Goal: Book appointment/travel/reservation

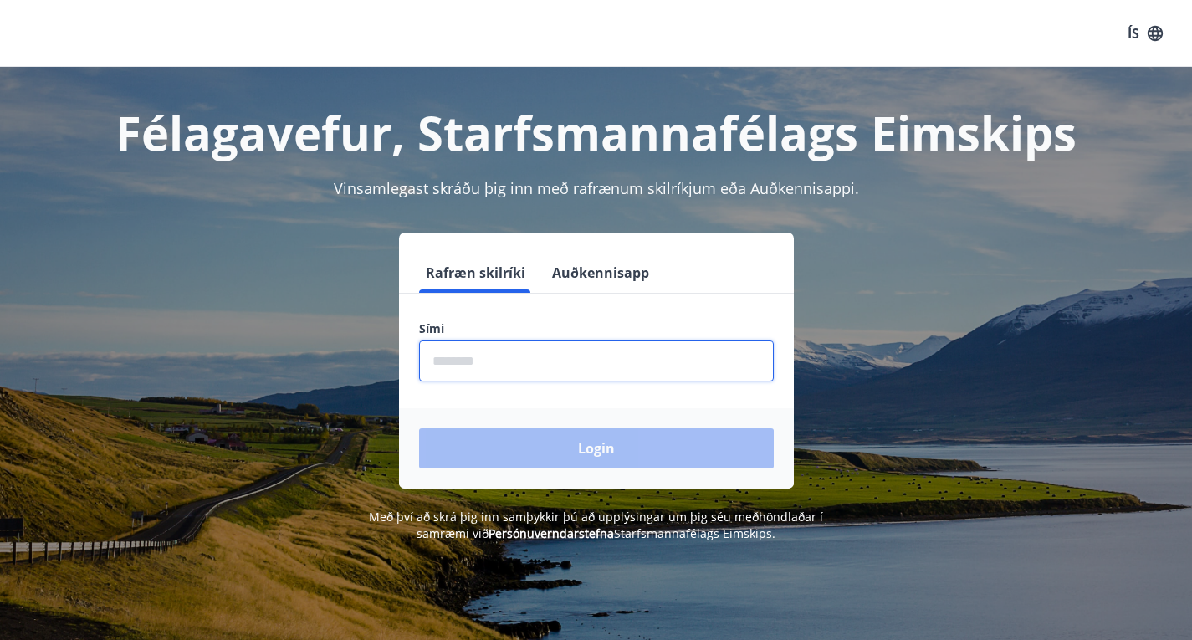
click at [492, 369] on input "phone" at bounding box center [596, 360] width 355 height 41
type input "********"
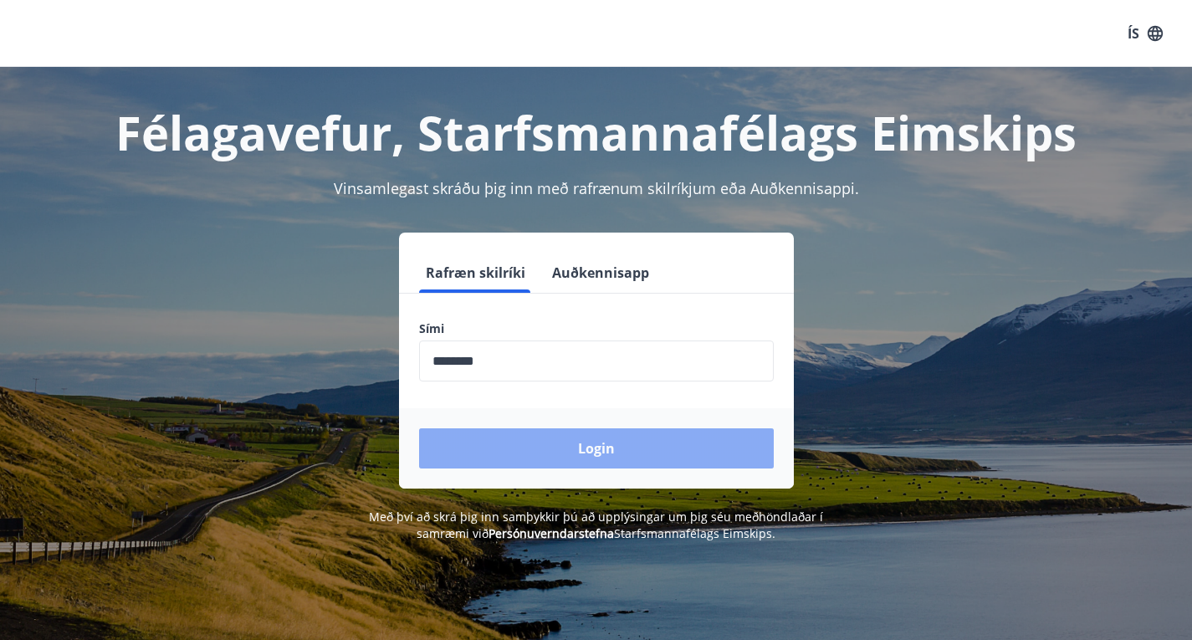
click at [574, 439] on button "Login" at bounding box center [596, 448] width 355 height 40
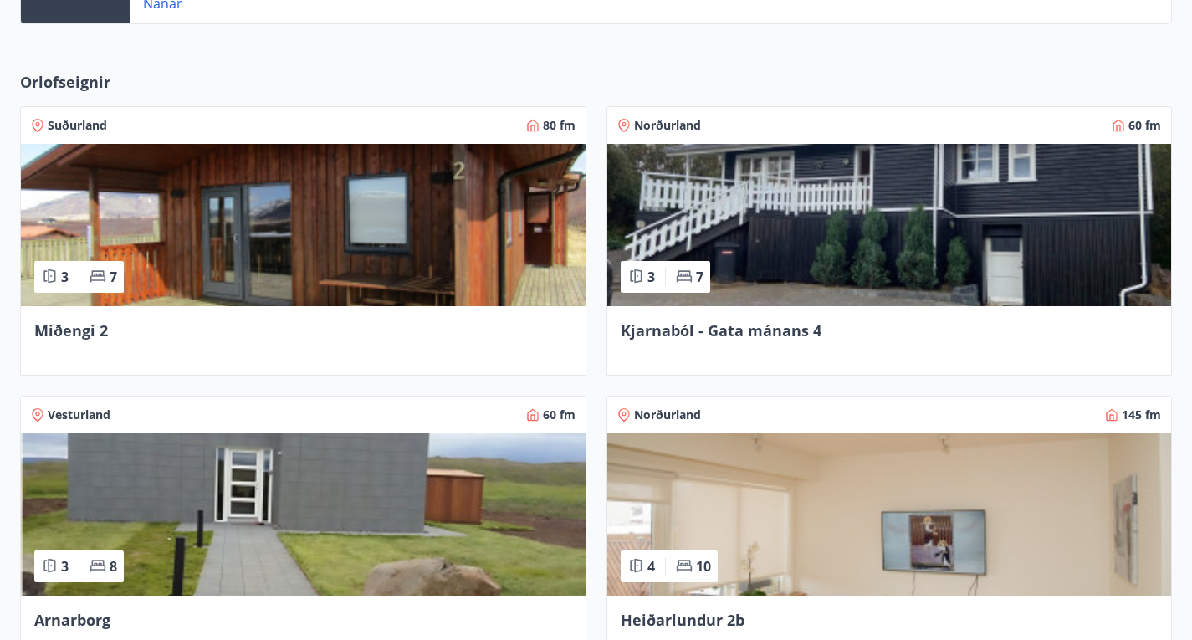
scroll to position [602, 0]
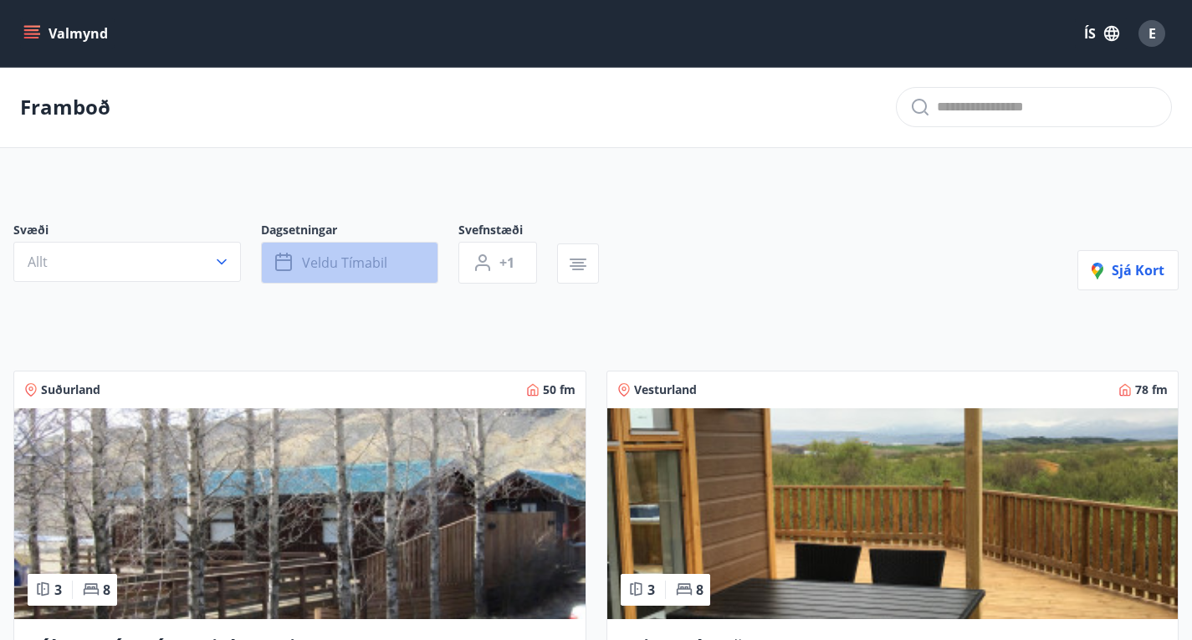
click at [355, 272] on span "Veldu tímabil" at bounding box center [344, 262] width 85 height 18
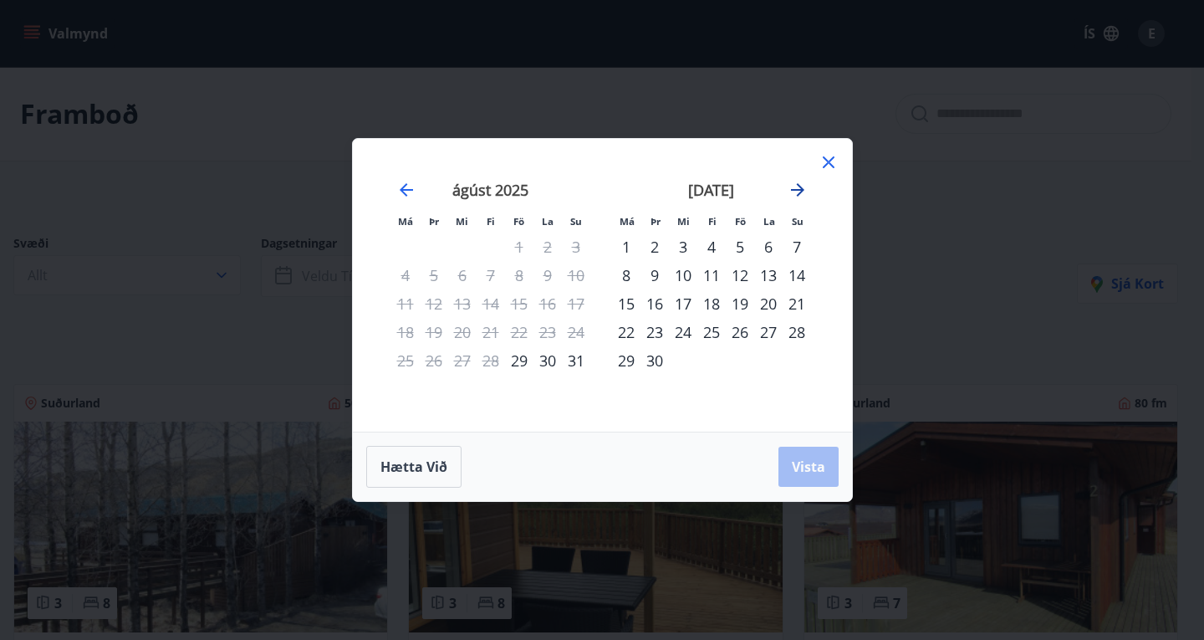
click at [800, 189] on icon "Move forward to switch to the next month." at bounding box center [797, 189] width 13 height 13
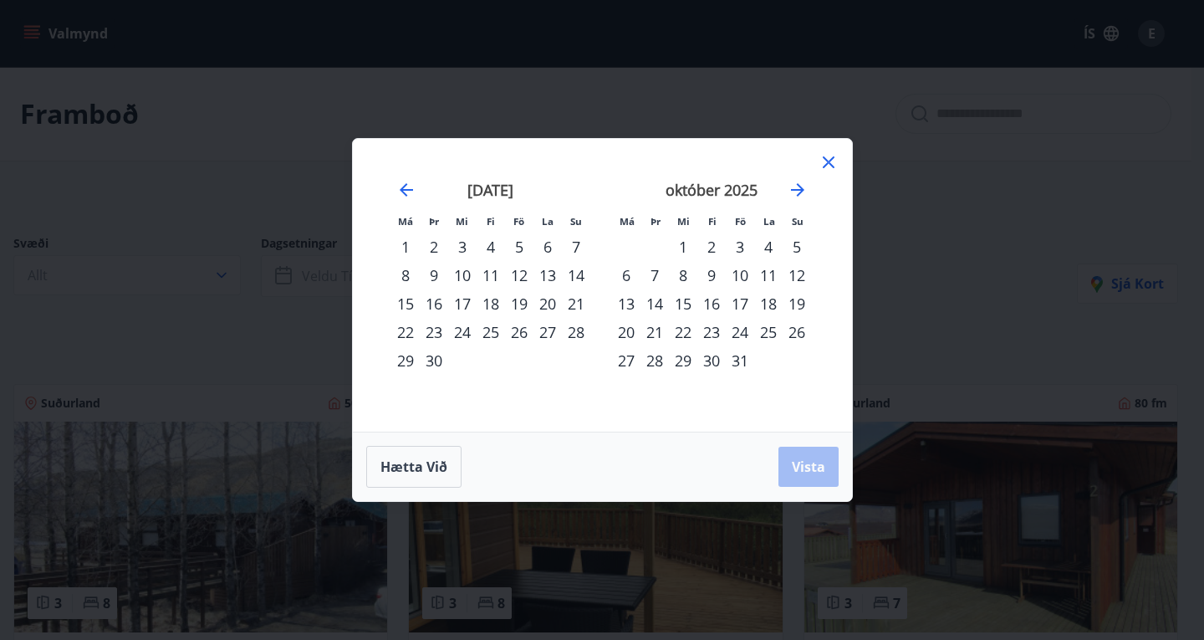
click at [741, 359] on div "31" at bounding box center [740, 360] width 28 height 28
click at [809, 472] on span "Vista" at bounding box center [808, 467] width 33 height 18
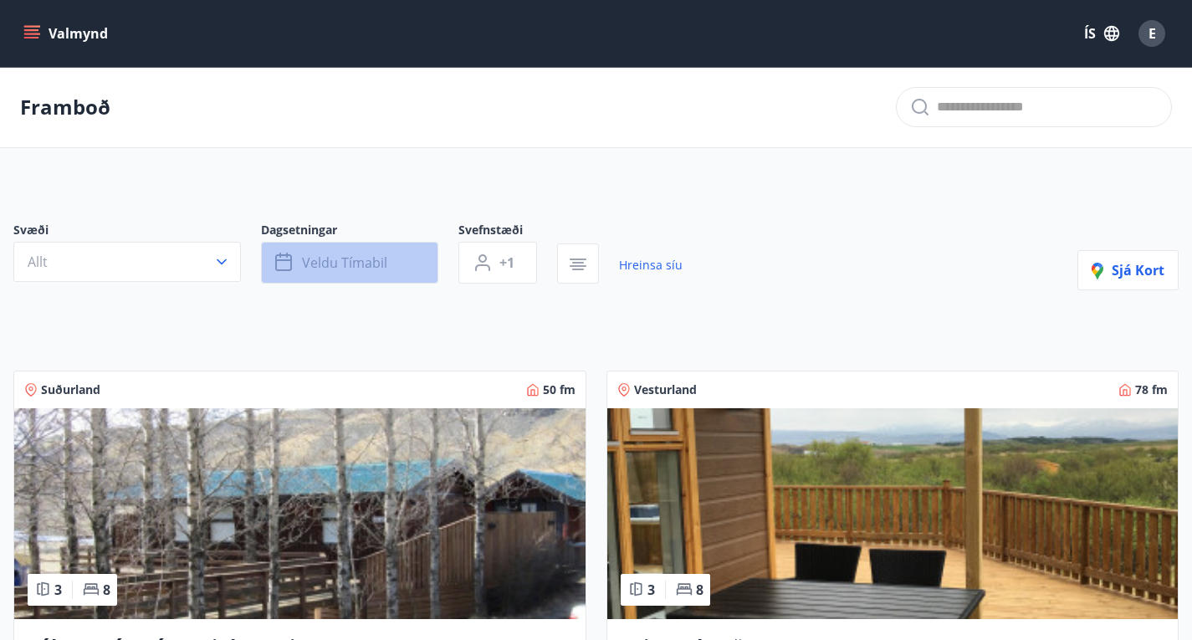
click at [299, 271] on button "Veldu tímabil" at bounding box center [349, 263] width 177 height 42
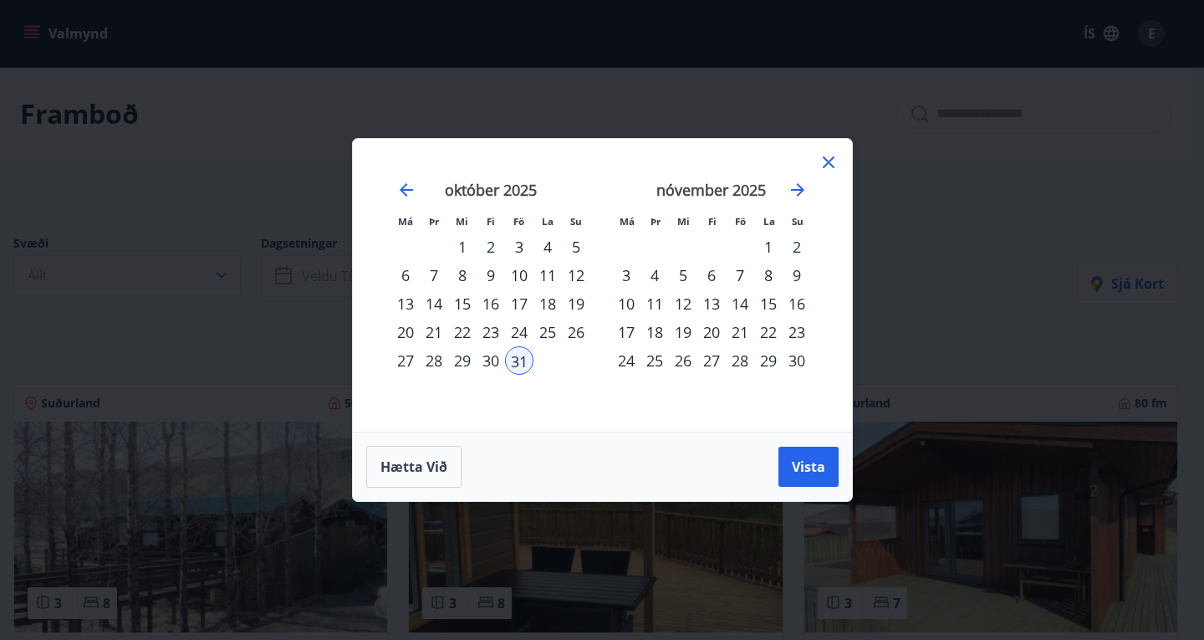
click at [794, 248] on div "2" at bounding box center [797, 247] width 28 height 28
click at [800, 467] on span "Vista" at bounding box center [808, 467] width 33 height 18
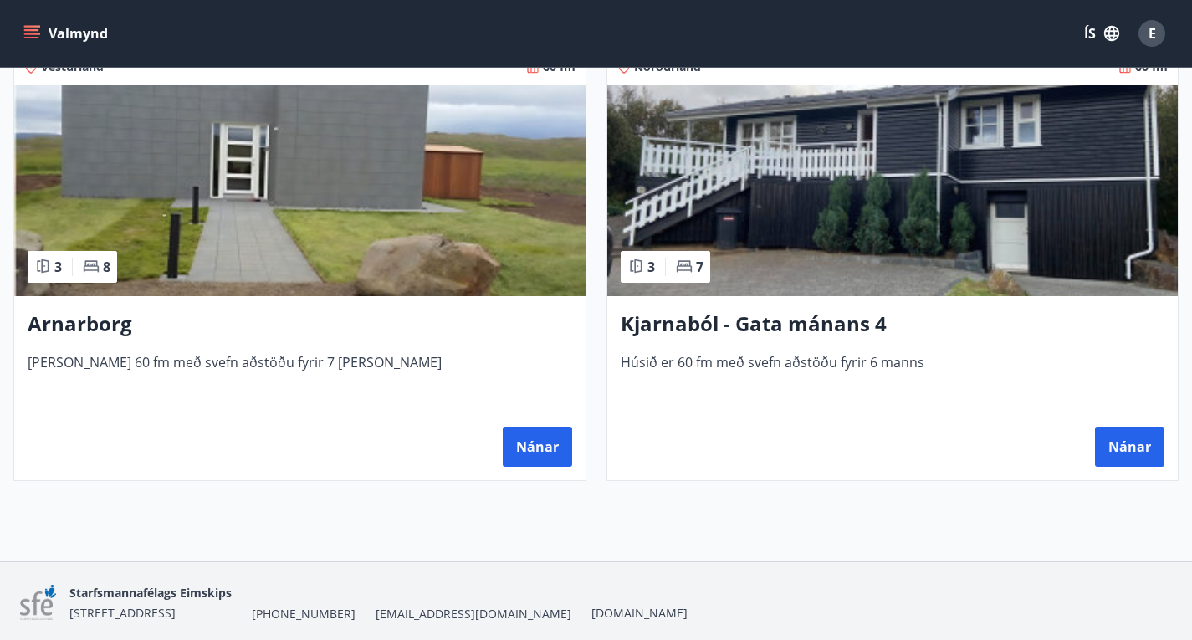
scroll to position [356, 0]
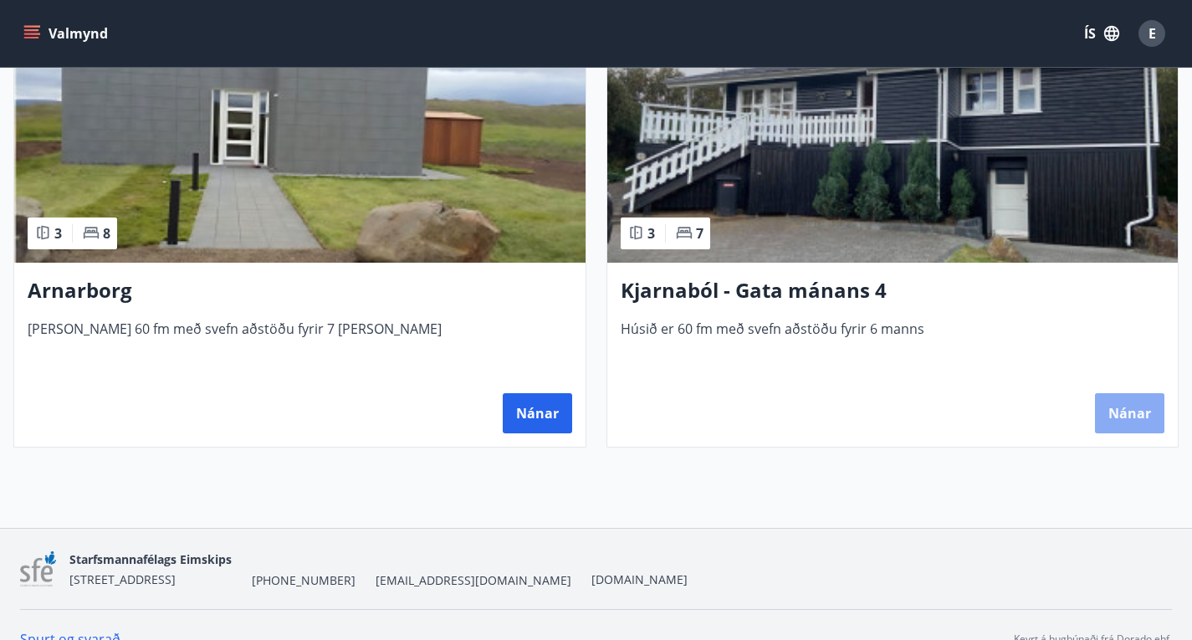
click at [1095, 426] on button "Nánar" at bounding box center [1129, 413] width 69 height 40
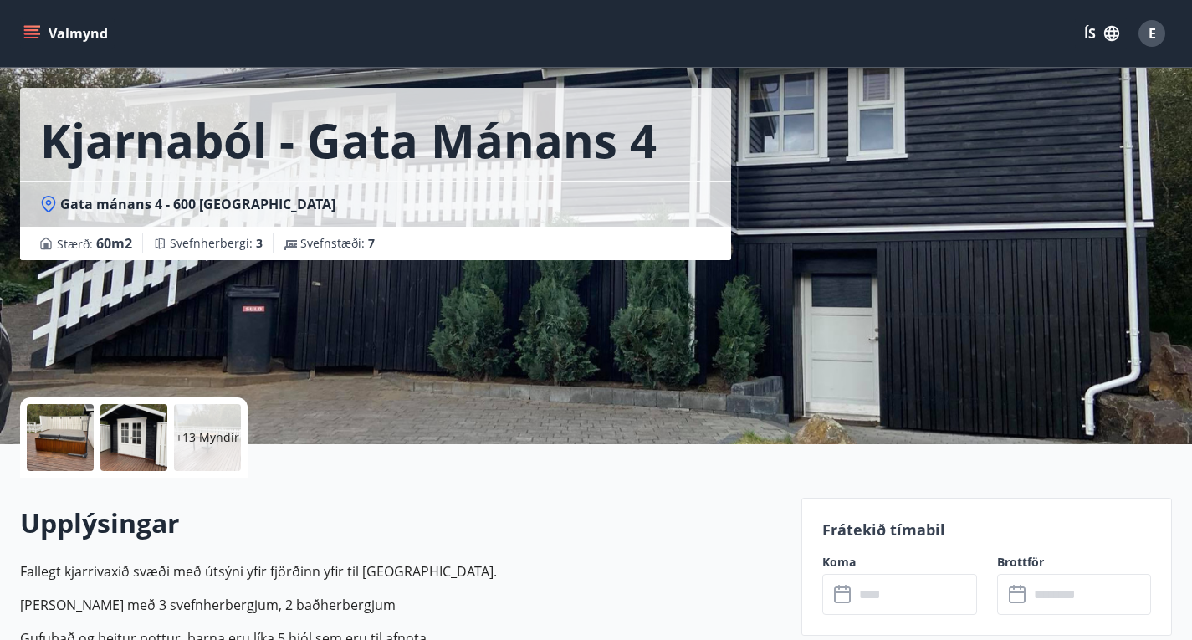
scroll to position [108, 0]
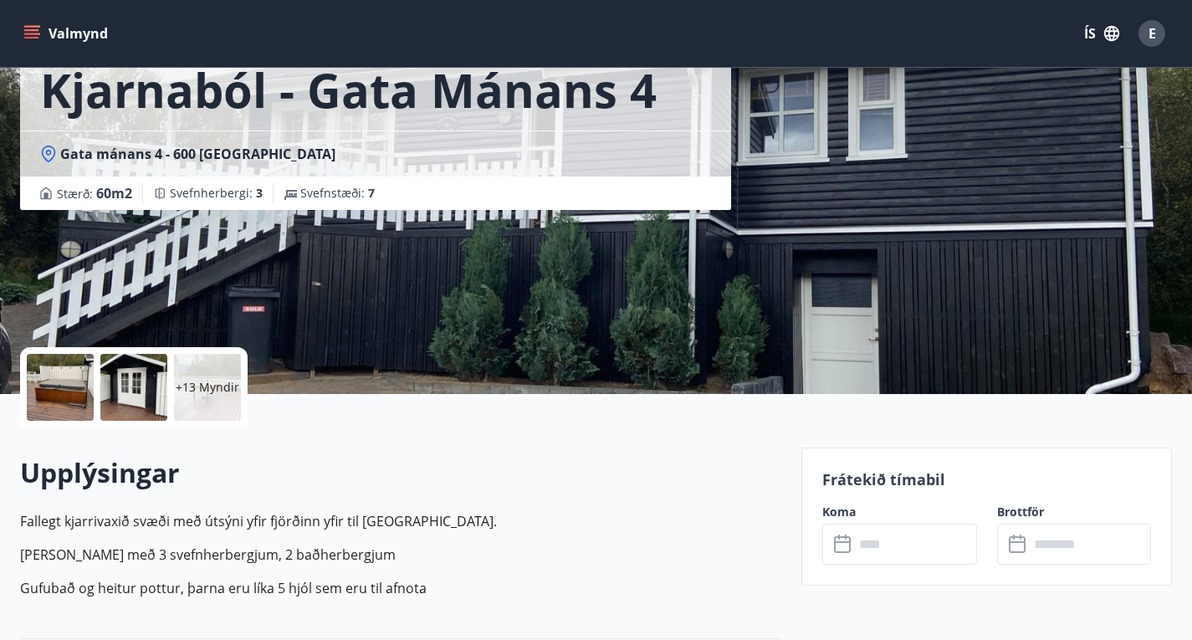
click at [33, 26] on icon "menu" at bounding box center [33, 27] width 18 height 2
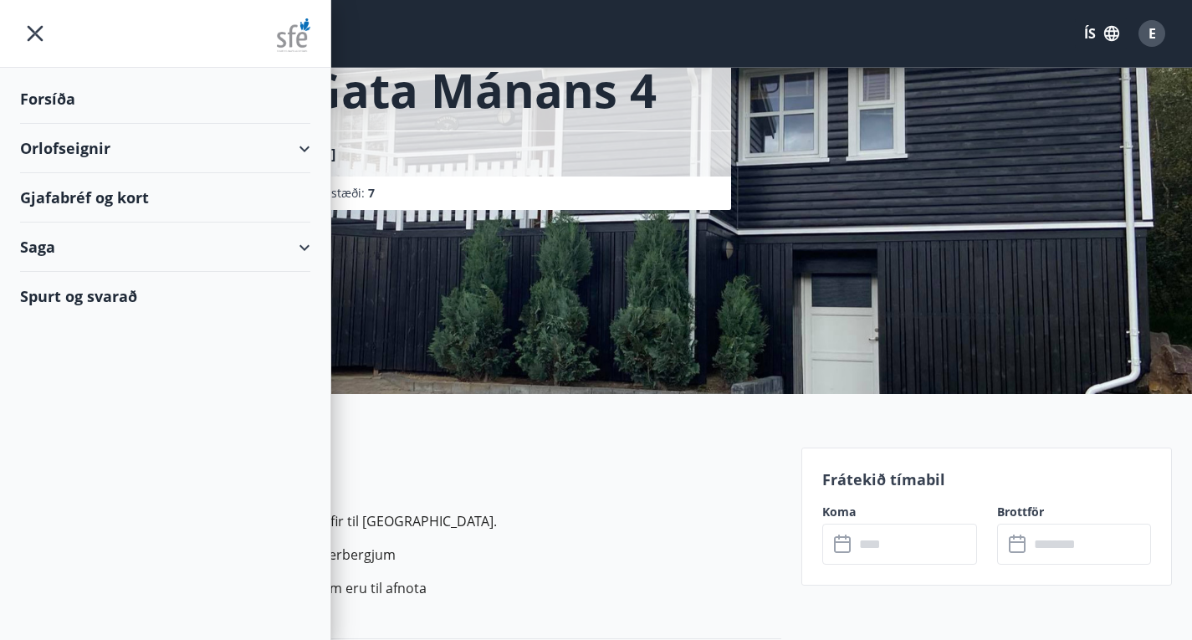
click at [89, 244] on div "Saga" at bounding box center [165, 246] width 290 height 49
click at [81, 352] on div "Punktar" at bounding box center [164, 359] width 263 height 35
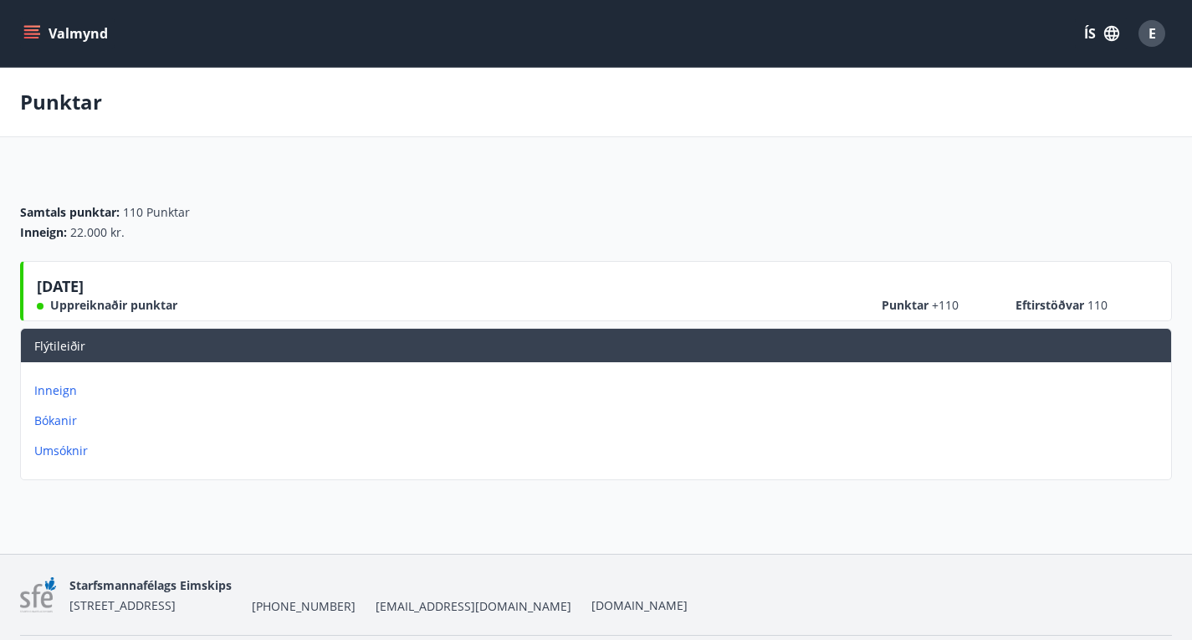
click at [831, 382] on p "Inneign" at bounding box center [599, 390] width 1130 height 17
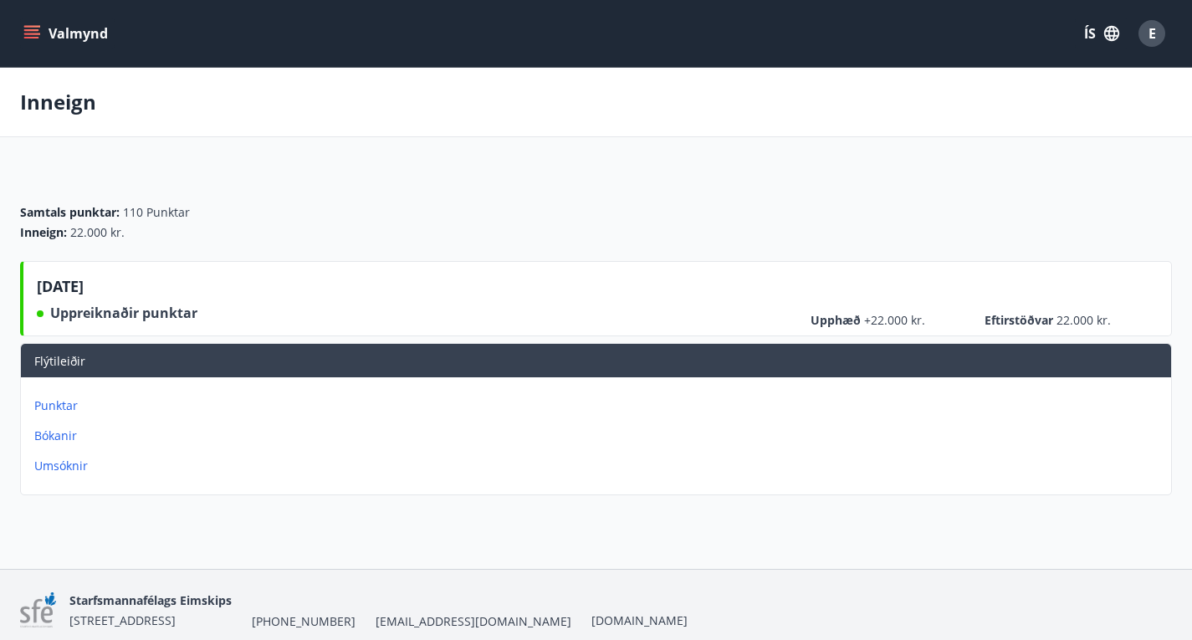
click at [62, 39] on button "Valmynd" at bounding box center [67, 33] width 95 height 30
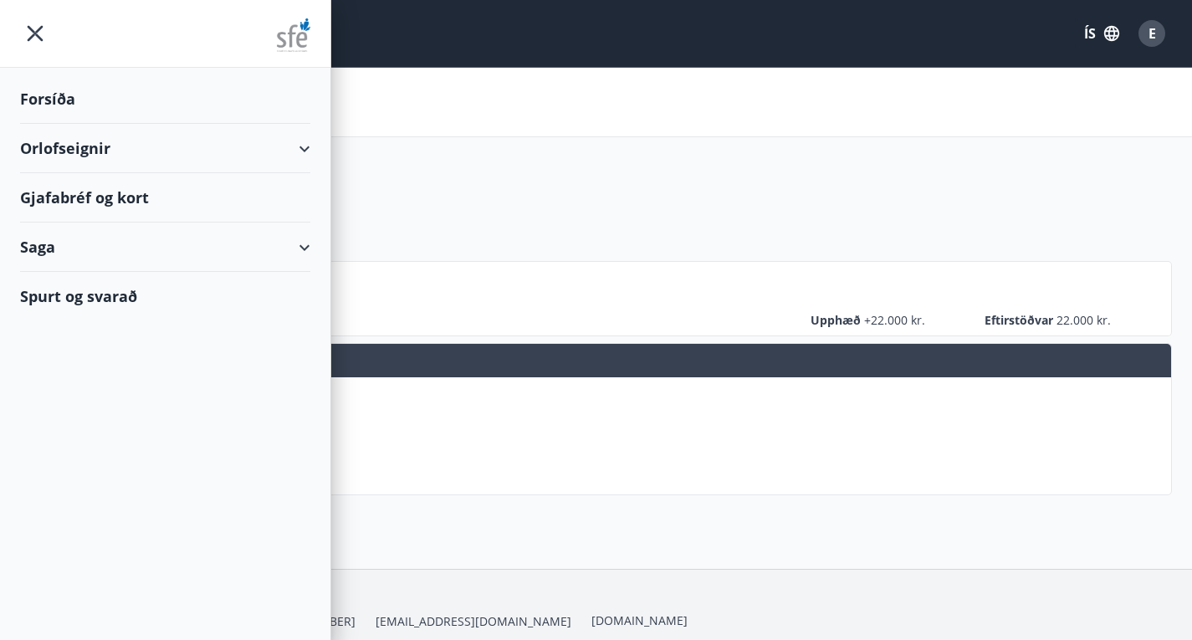
click at [293, 146] on div "Orlofseignir" at bounding box center [165, 148] width 290 height 49
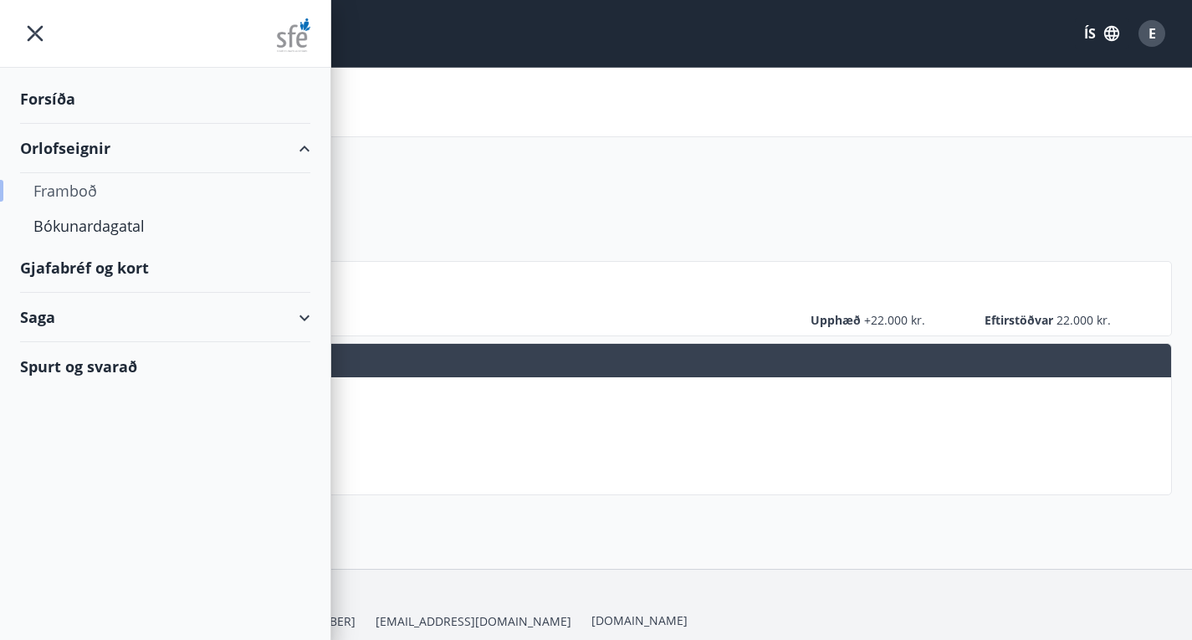
click at [74, 191] on div "Framboð" at bounding box center [164, 190] width 263 height 35
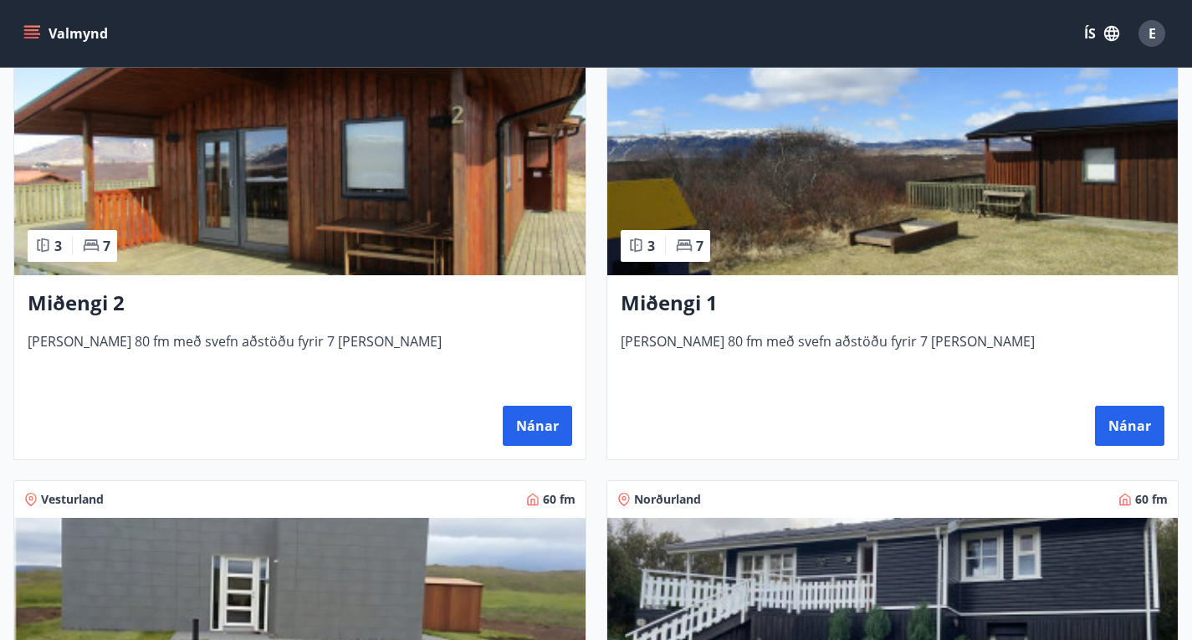
scroll to position [803, 0]
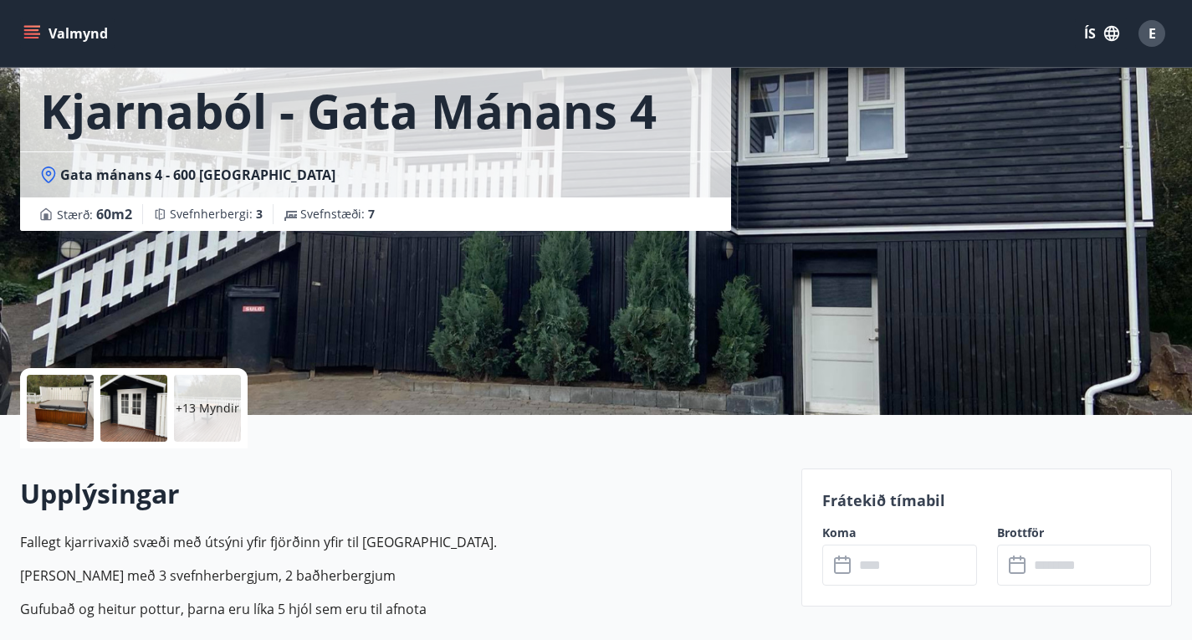
scroll to position [88, 0]
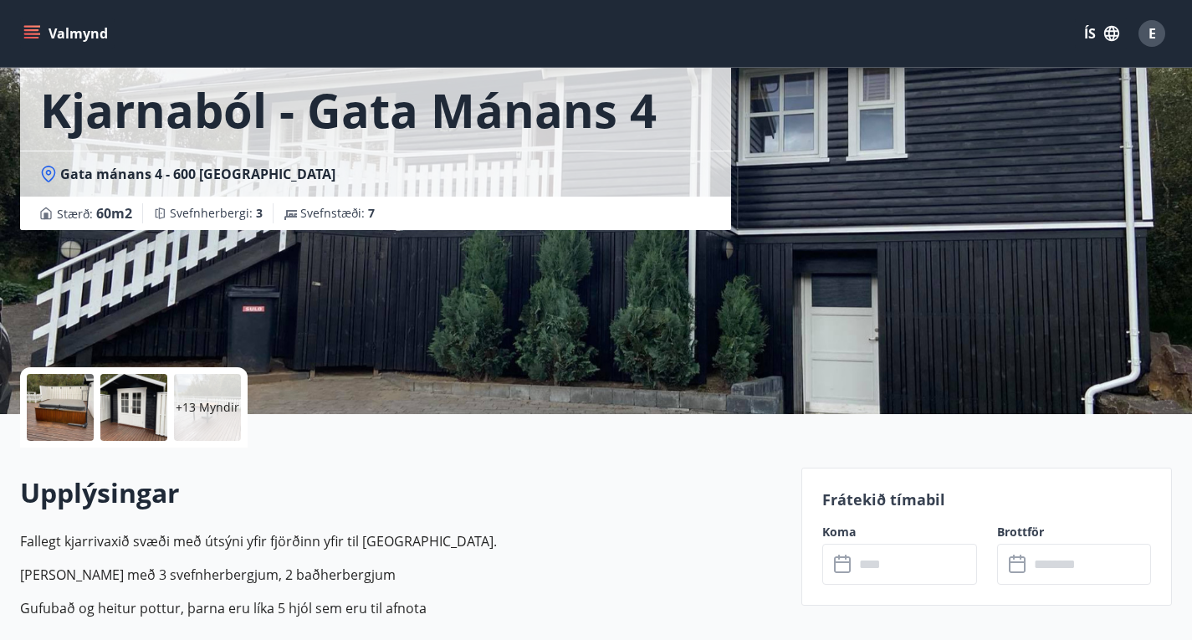
click at [911, 585] on div "Frátekið tímabil Koma ​ ​ Brottför ​ ​" at bounding box center [986, 537] width 371 height 138
click at [907, 566] on input "text" at bounding box center [915, 564] width 123 height 41
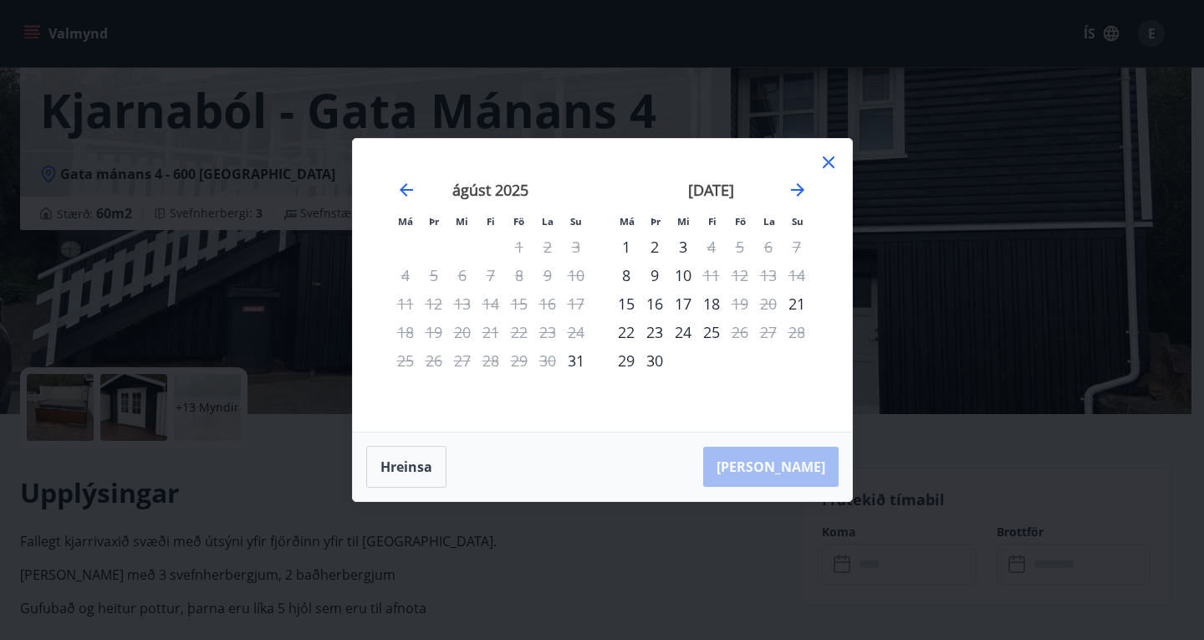
click at [807, 190] on div "[DATE]" at bounding box center [711, 196] width 199 height 74
click at [803, 190] on icon "Move forward to switch to the next month." at bounding box center [797, 189] width 13 height 13
click at [741, 359] on div "31" at bounding box center [740, 360] width 28 height 28
click at [794, 198] on icon "Move forward to switch to the next month." at bounding box center [798, 190] width 20 height 20
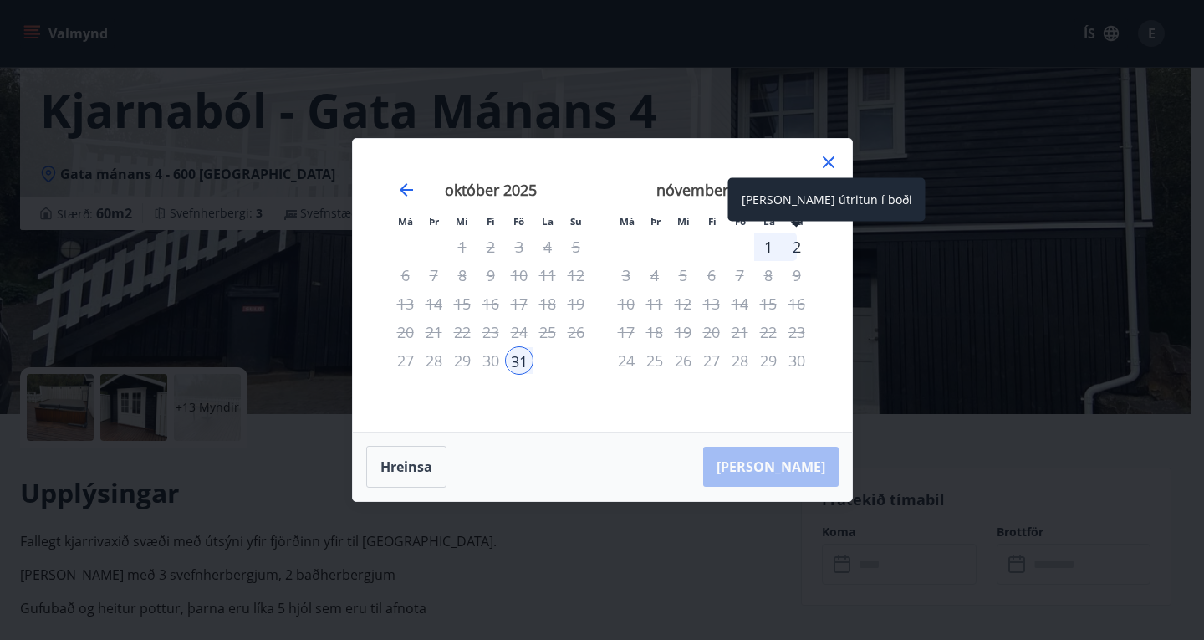
click at [798, 241] on div "2" at bounding box center [797, 247] width 28 height 28
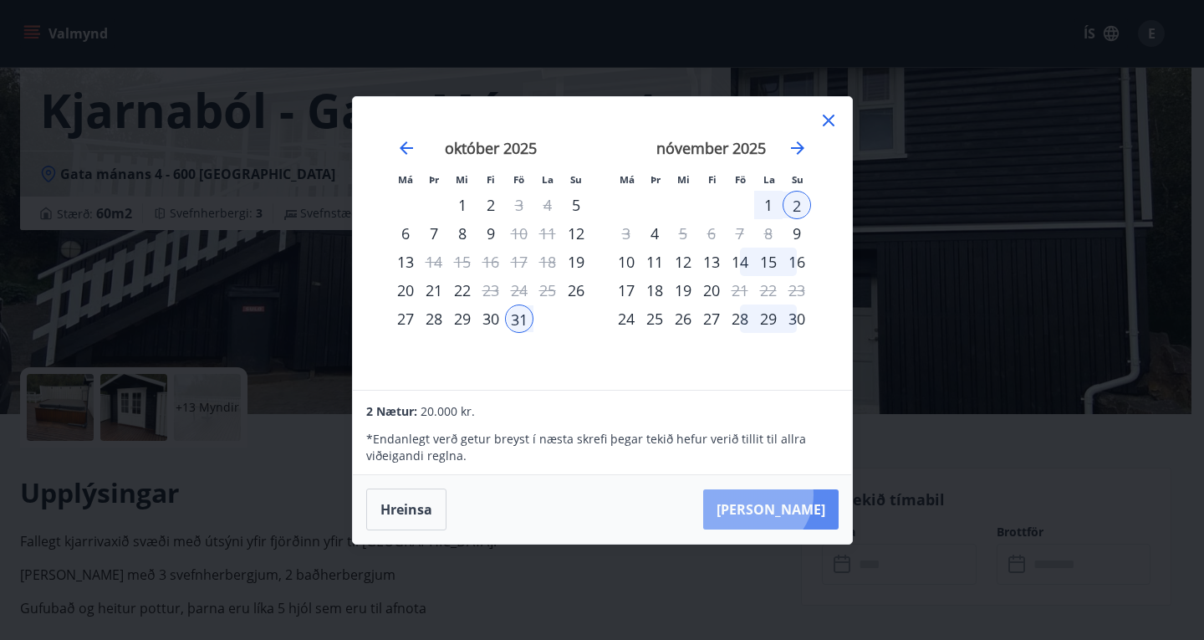
click at [805, 495] on button "[PERSON_NAME]" at bounding box center [770, 509] width 135 height 40
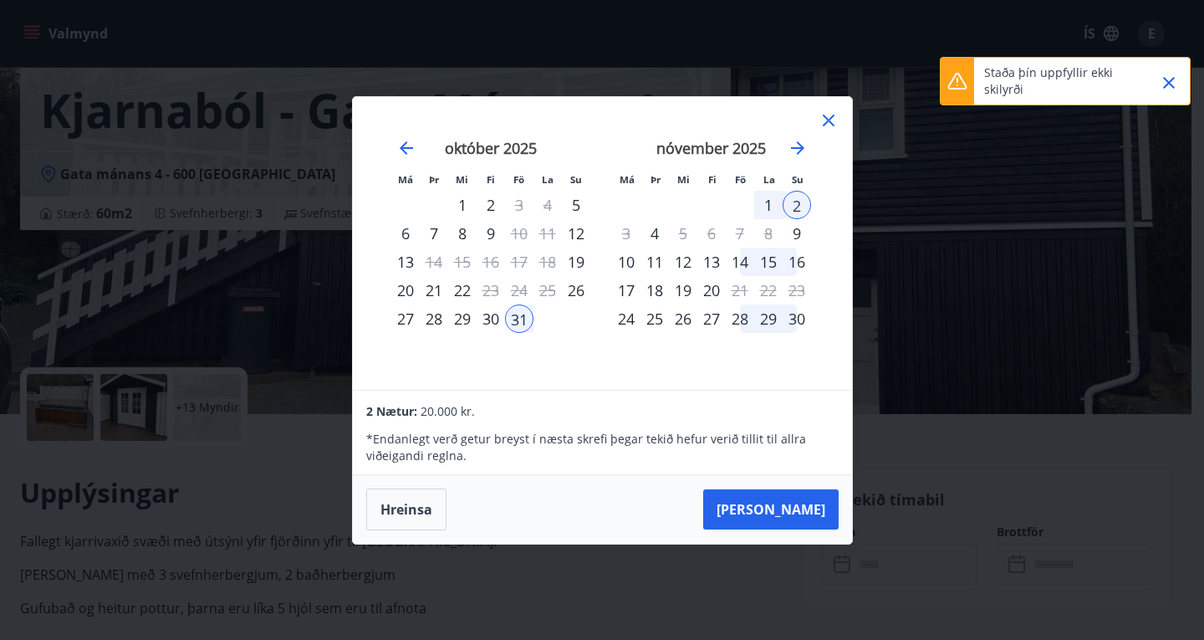
click at [1167, 84] on icon "Close" at bounding box center [1169, 83] width 20 height 20
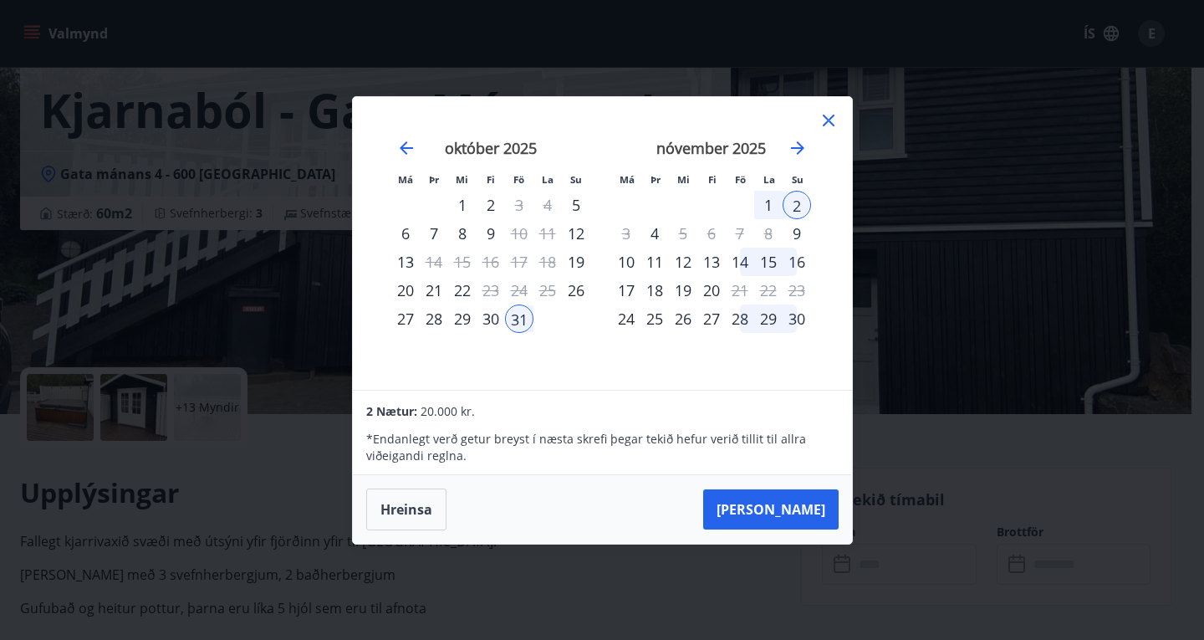
click at [832, 121] on icon at bounding box center [829, 120] width 20 height 20
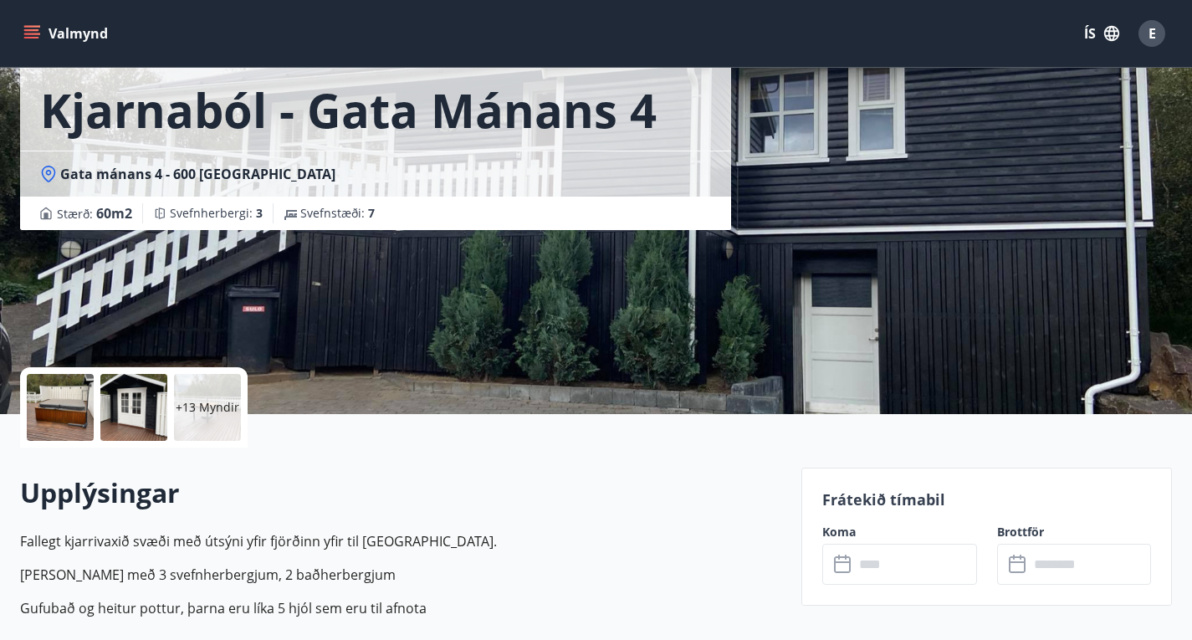
click at [64, 39] on button "Valmynd" at bounding box center [67, 33] width 95 height 30
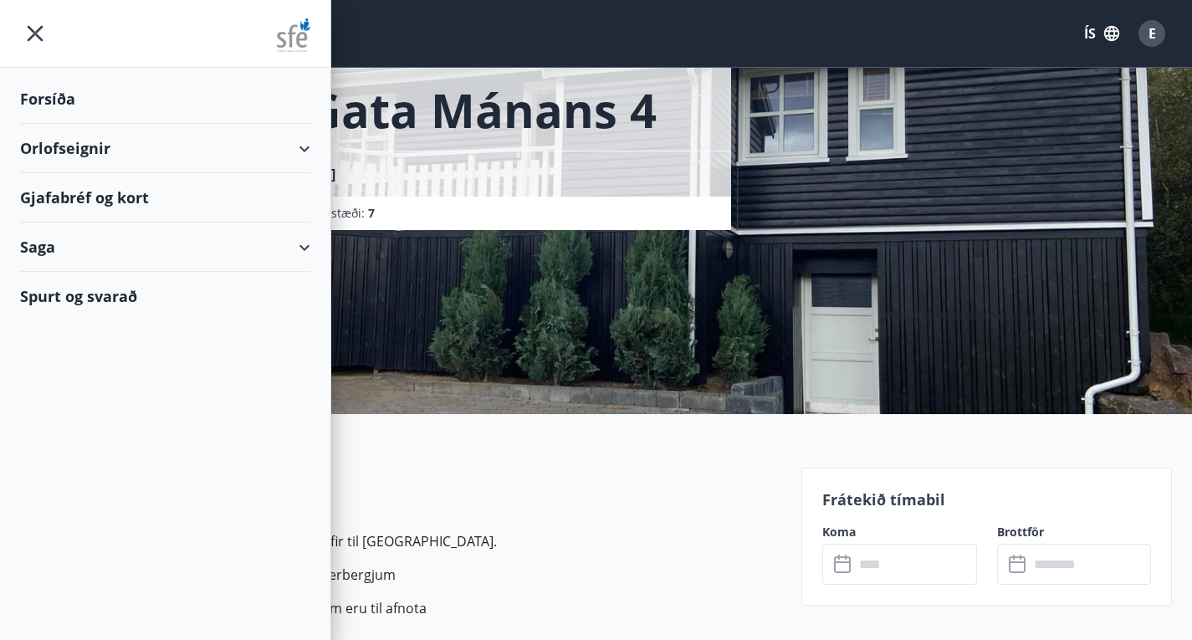
click at [90, 249] on div "Saga" at bounding box center [165, 246] width 290 height 49
click at [72, 286] on div "Bókanir" at bounding box center [164, 289] width 263 height 35
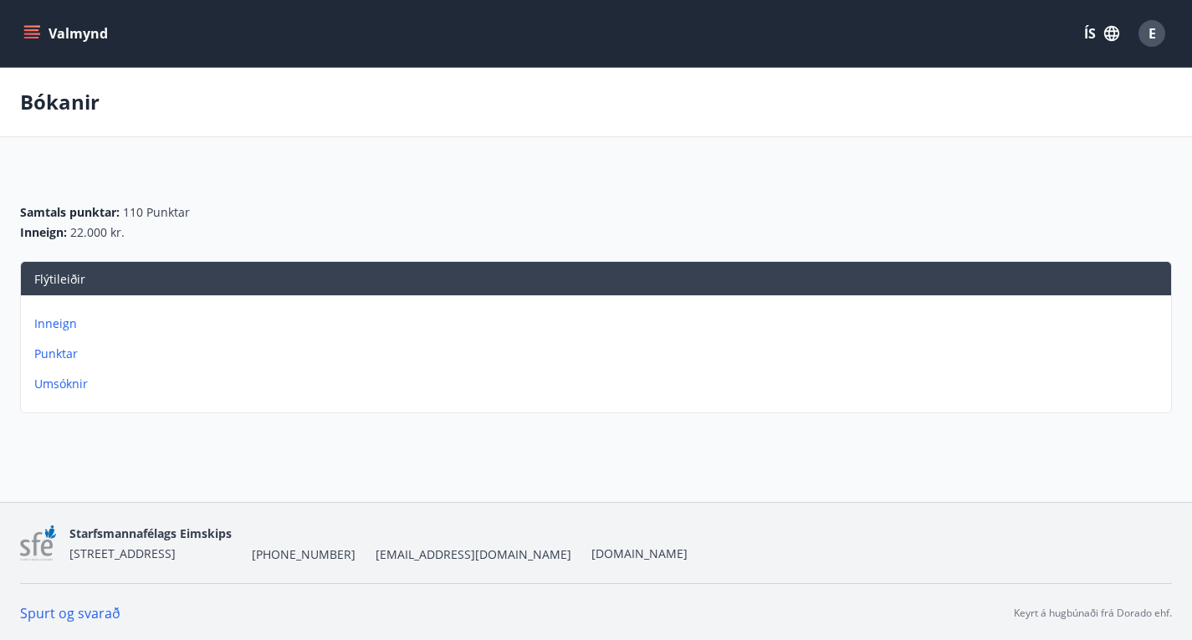
click at [834, 392] on p "Umsóknir" at bounding box center [599, 384] width 1130 height 17
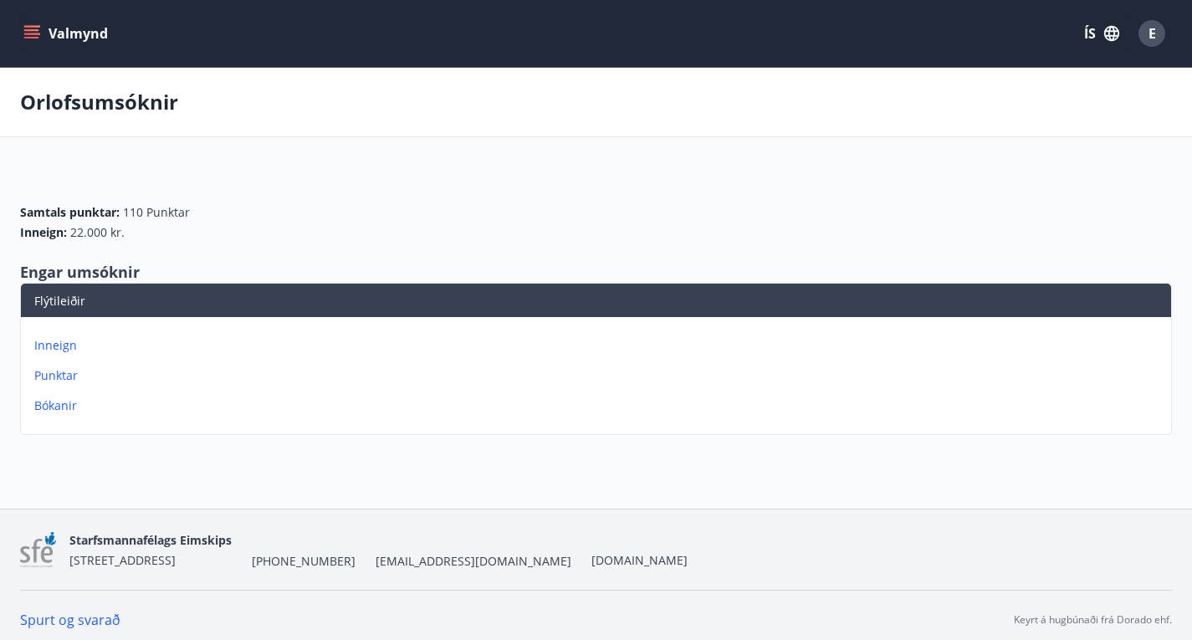
click at [86, 43] on button "Valmynd" at bounding box center [67, 33] width 95 height 30
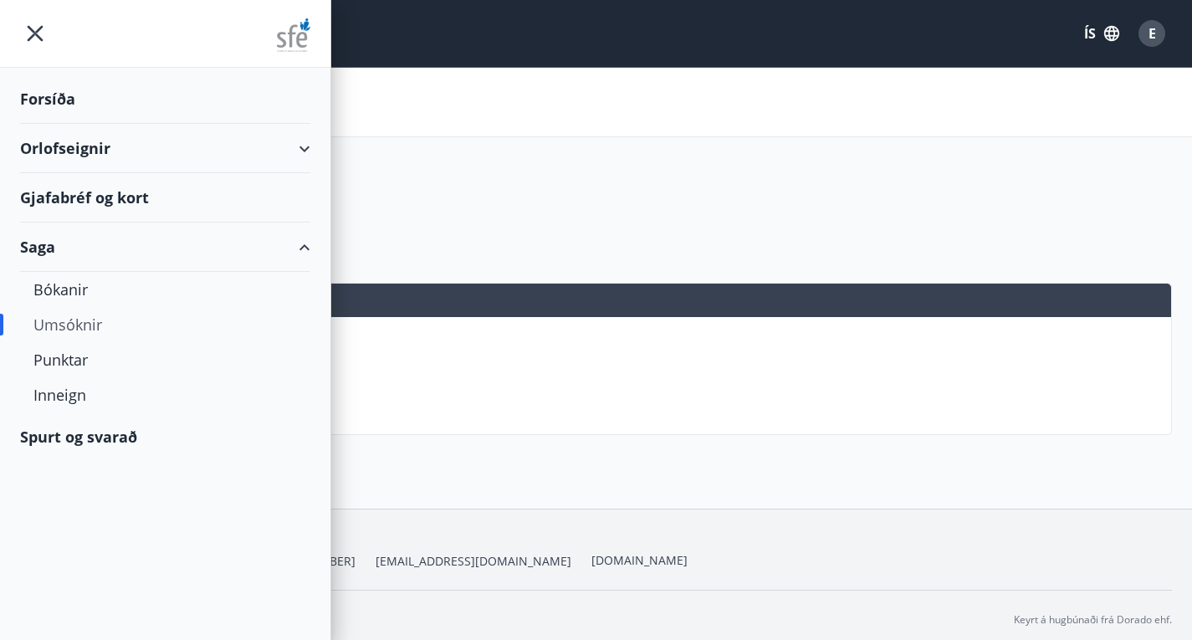
click at [99, 146] on div "Orlofseignir" at bounding box center [165, 148] width 290 height 49
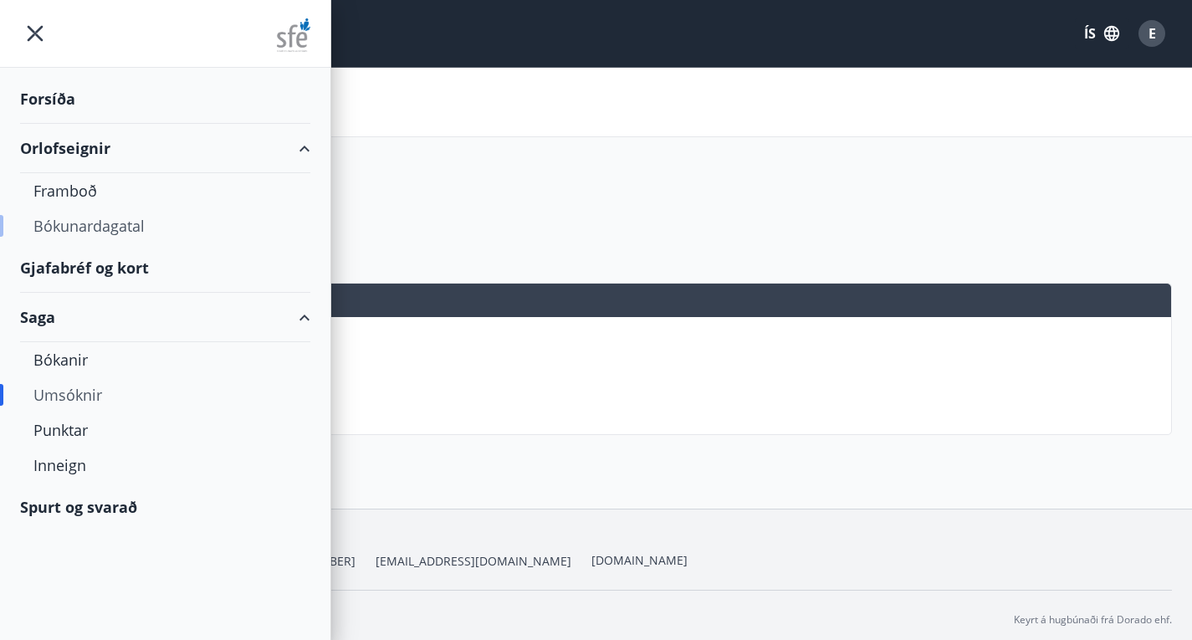
click at [110, 221] on div "Bókunardagatal" at bounding box center [164, 225] width 263 height 35
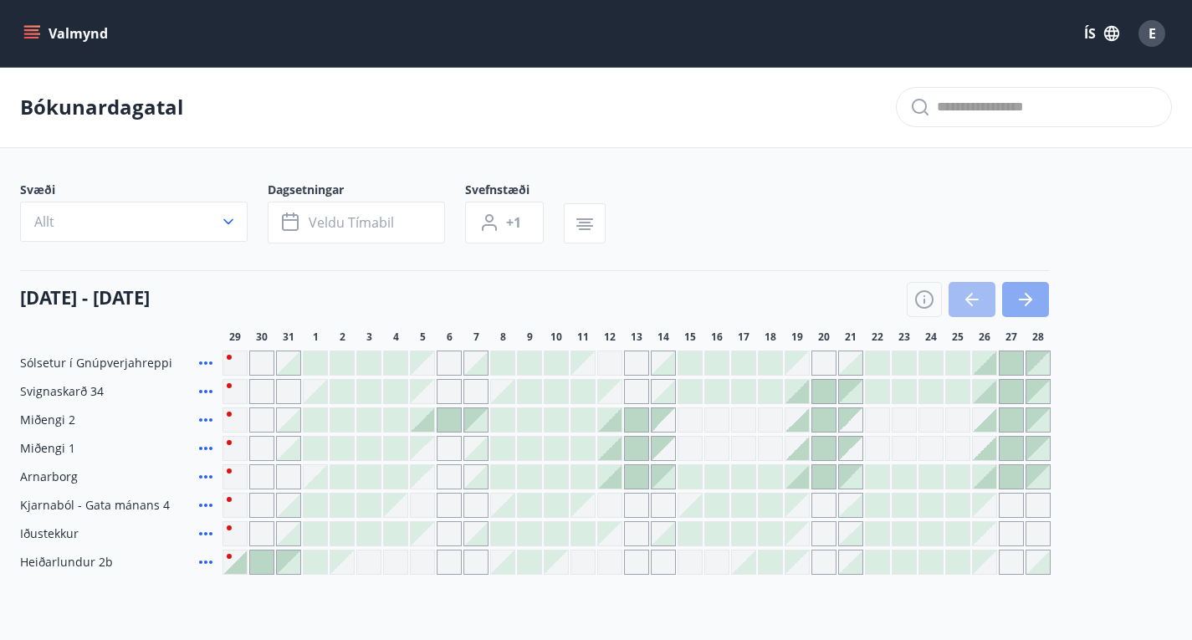
click at [1019, 303] on icon "button" at bounding box center [1025, 299] width 20 height 20
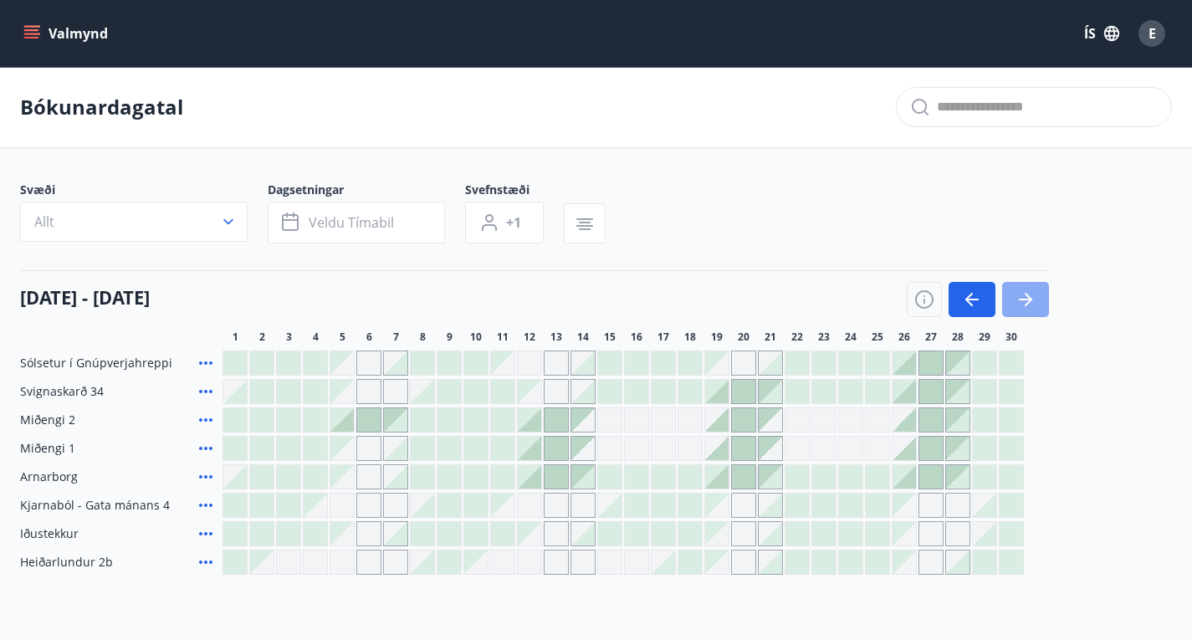
click at [1019, 303] on icon "button" at bounding box center [1025, 299] width 20 height 20
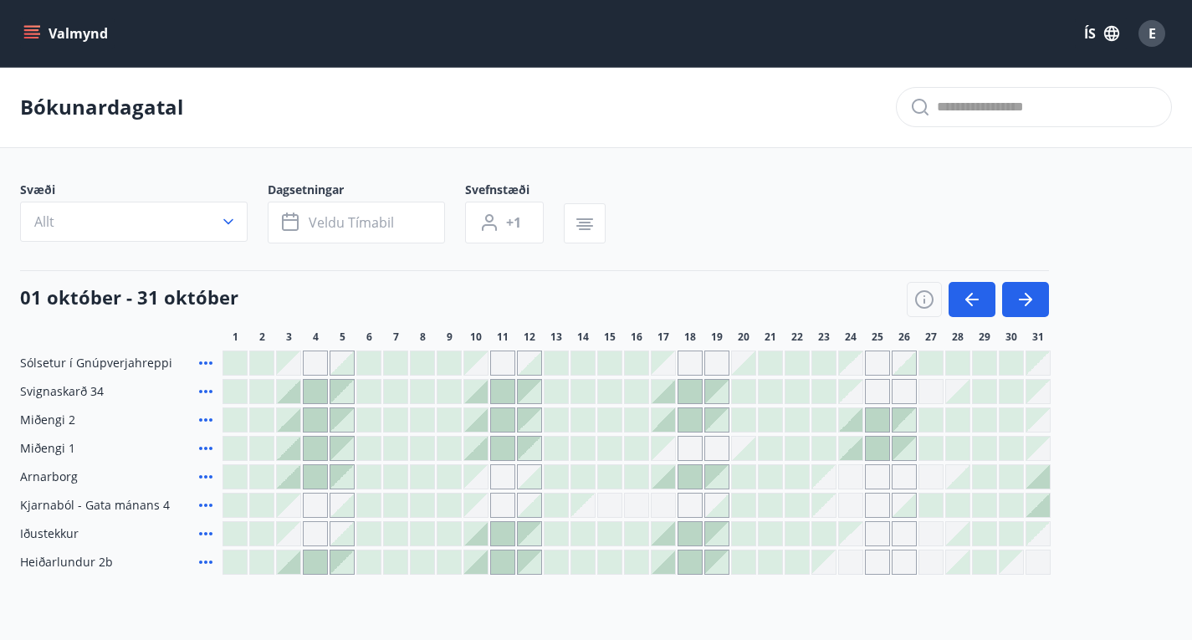
click at [1042, 517] on div at bounding box center [1037, 504] width 23 height 23
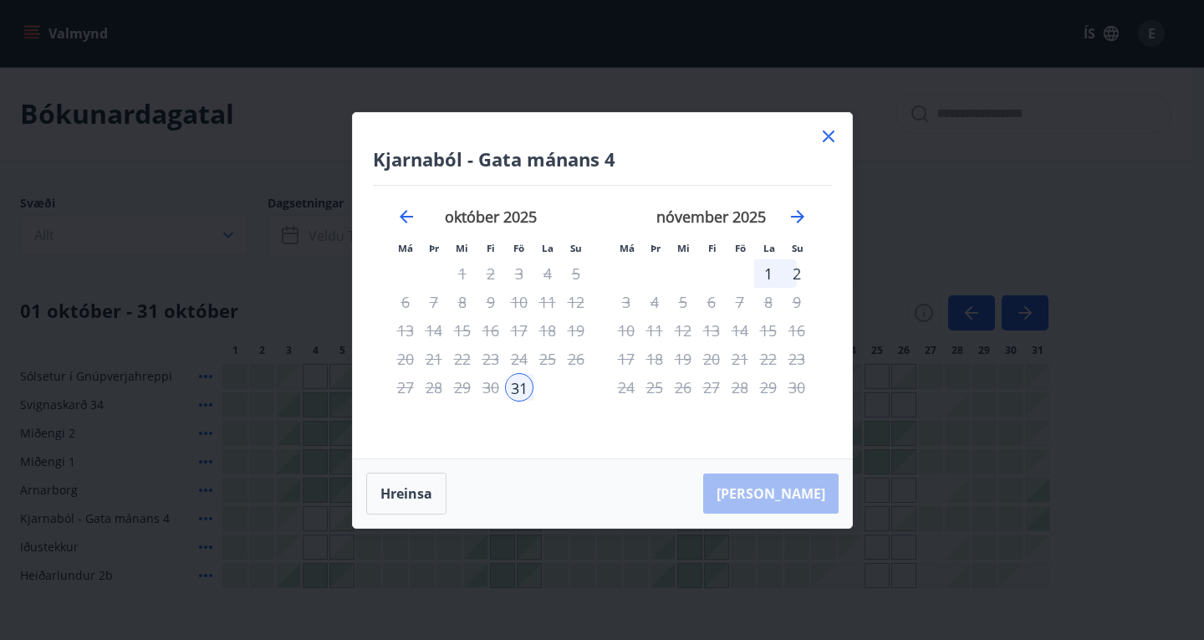
click at [830, 147] on div at bounding box center [829, 138] width 20 height 25
click at [826, 135] on icon at bounding box center [829, 136] width 20 height 20
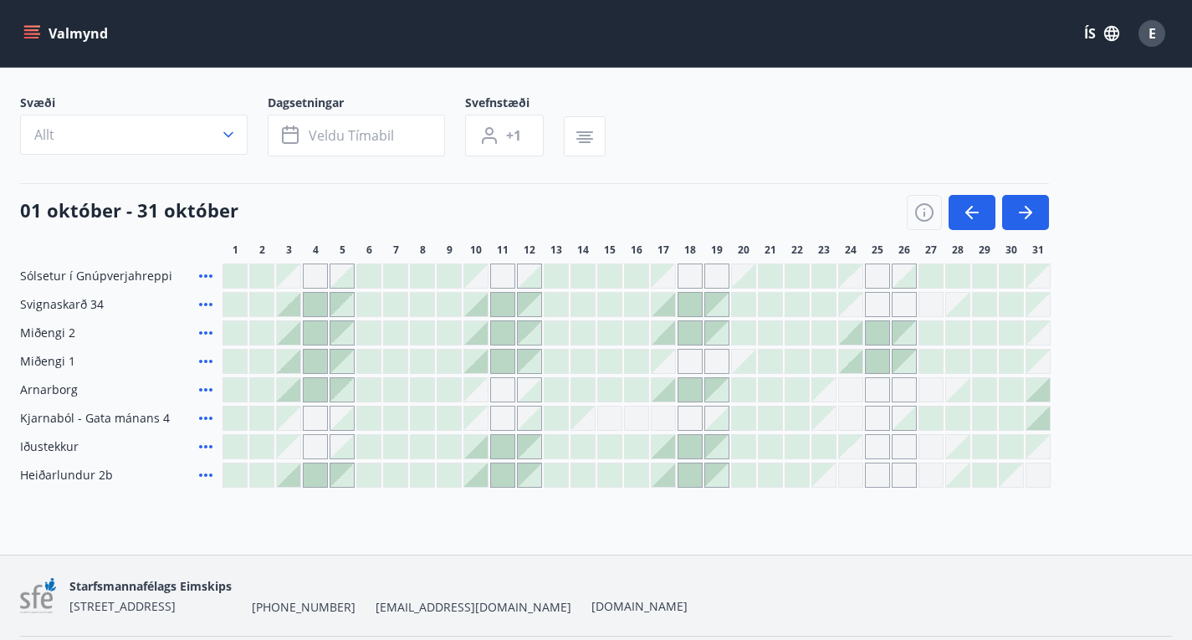
scroll to position [156, 0]
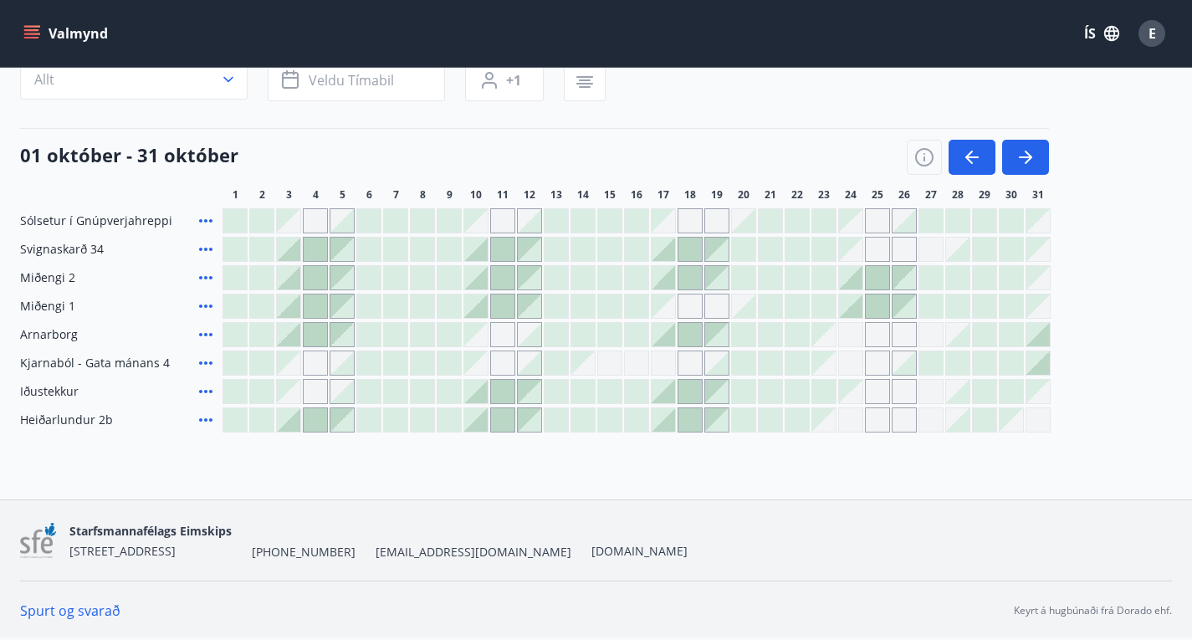
click at [315, 413] on div at bounding box center [315, 419] width 23 height 23
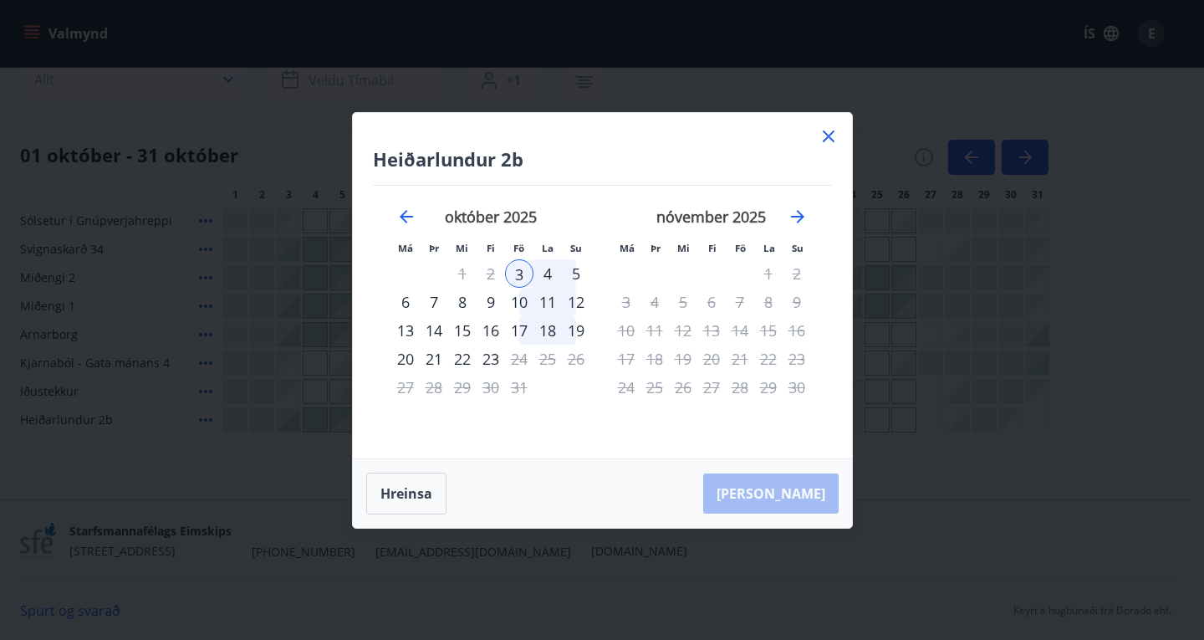
click at [829, 139] on icon at bounding box center [829, 136] width 20 height 20
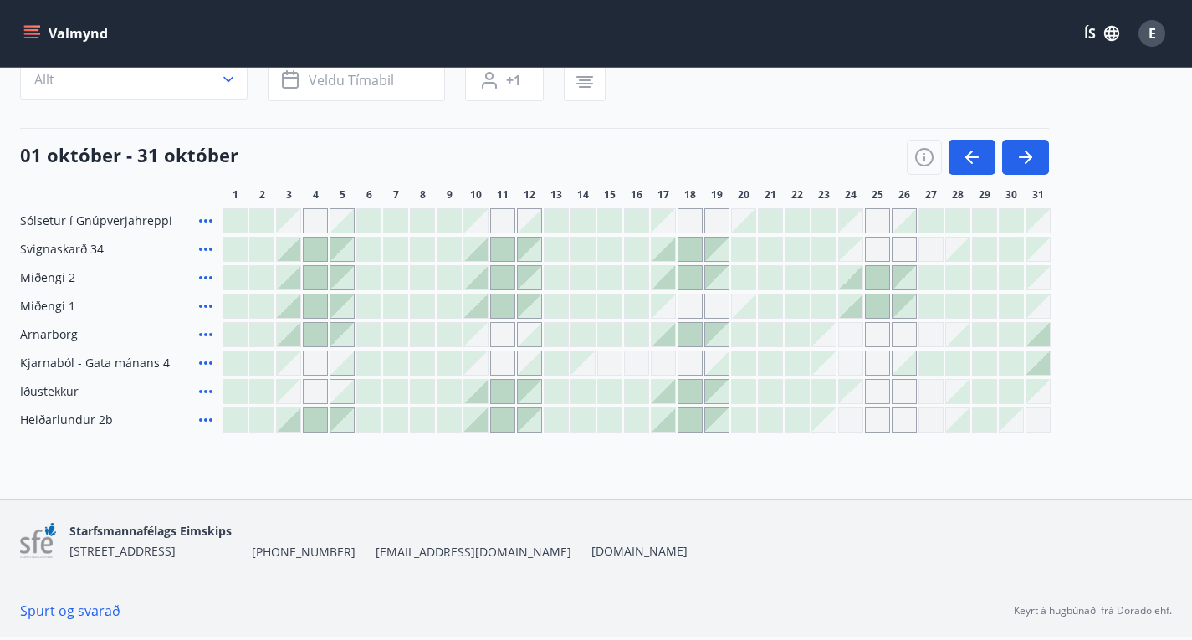
click at [741, 367] on div at bounding box center [743, 362] width 23 height 23
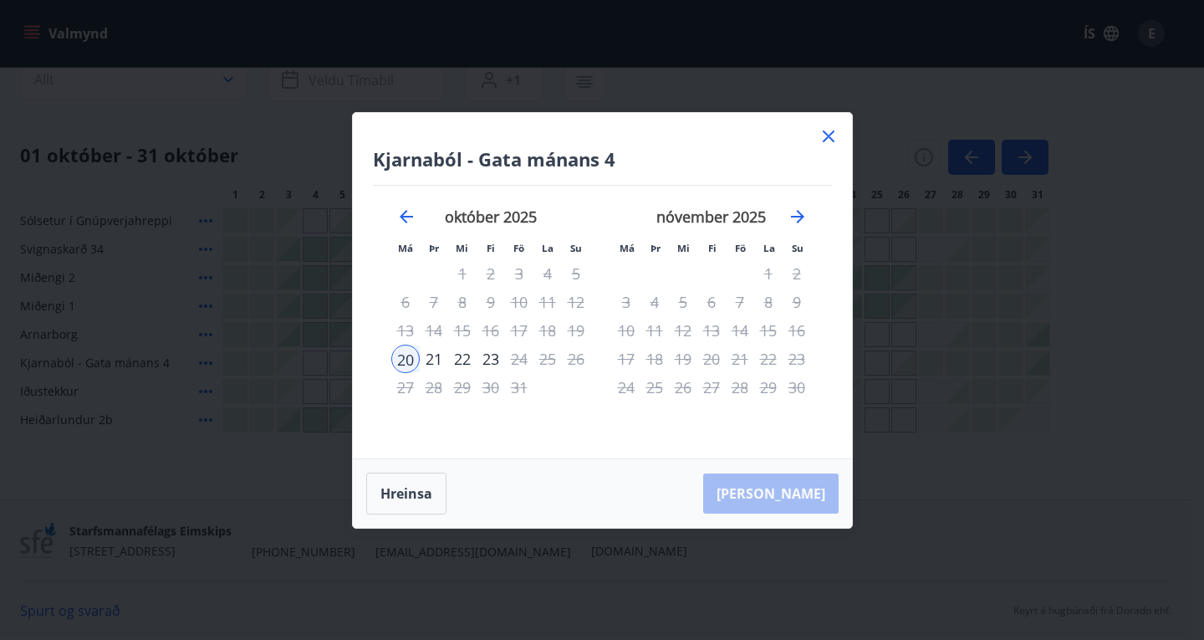
click at [826, 142] on icon at bounding box center [829, 136] width 20 height 20
